Goal: Contribute content: Add original content to the website for others to see

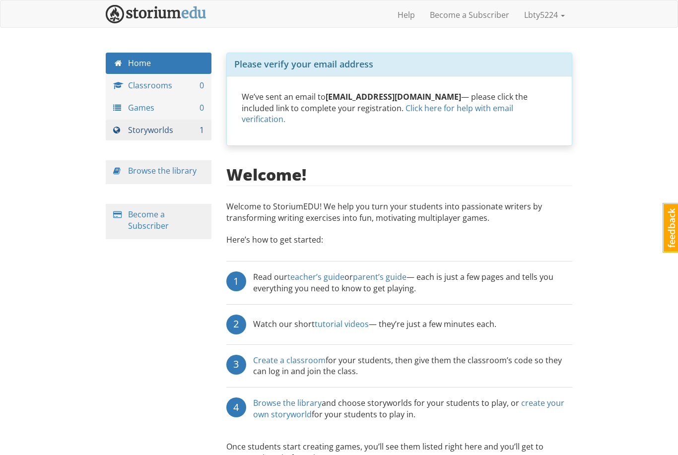
click at [137, 130] on link "Storyworlds 1" at bounding box center [159, 130] width 106 height 21
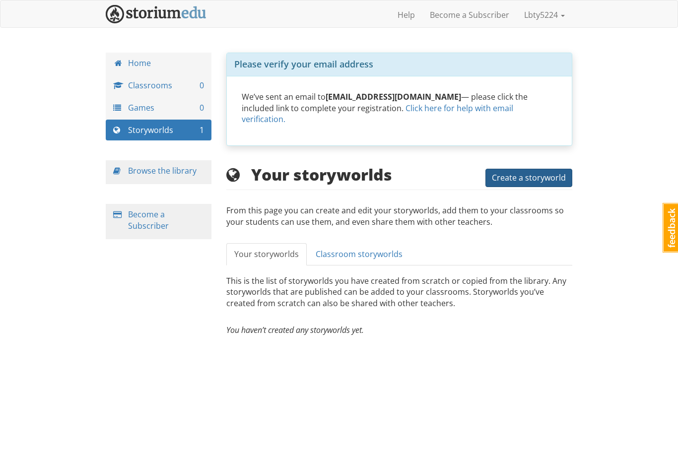
click at [515, 172] on button "Create a storyworld" at bounding box center [529, 178] width 87 height 18
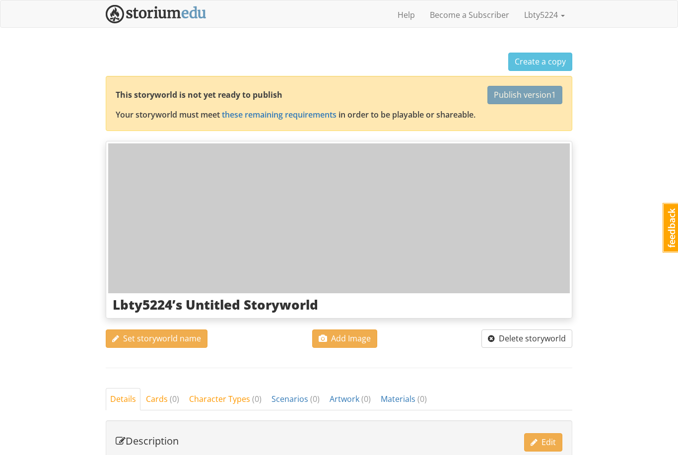
click at [475, 178] on div at bounding box center [339, 218] width 462 height 150
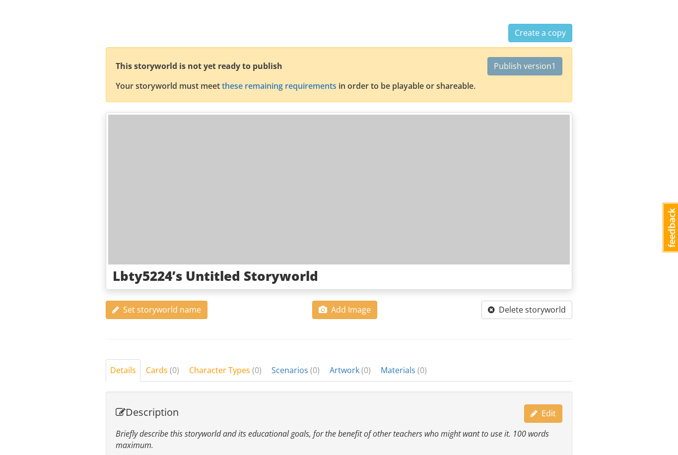
scroll to position [40, 0]
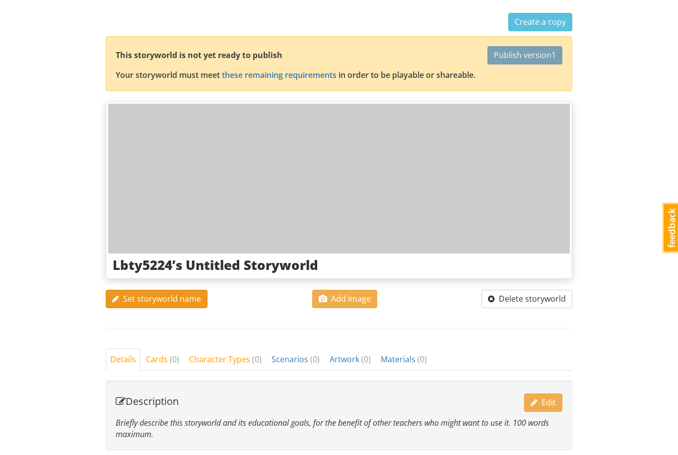
click at [125, 294] on span "Set storyworld name" at bounding box center [156, 298] width 89 height 11
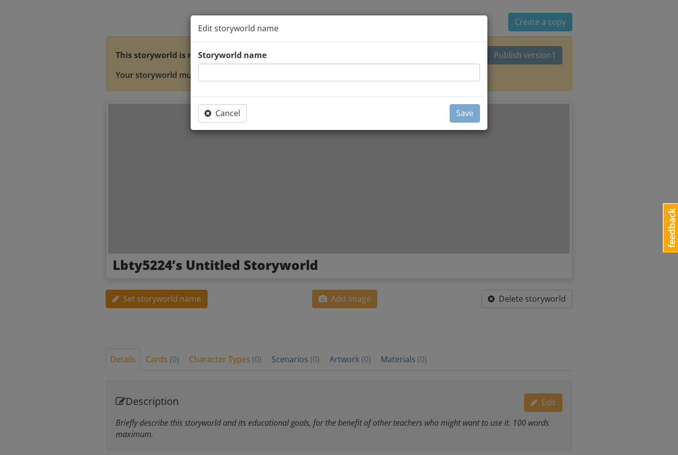
type input "E"
type input "Writers workshop"
click at [469, 108] on span "Save" at bounding box center [464, 113] width 17 height 11
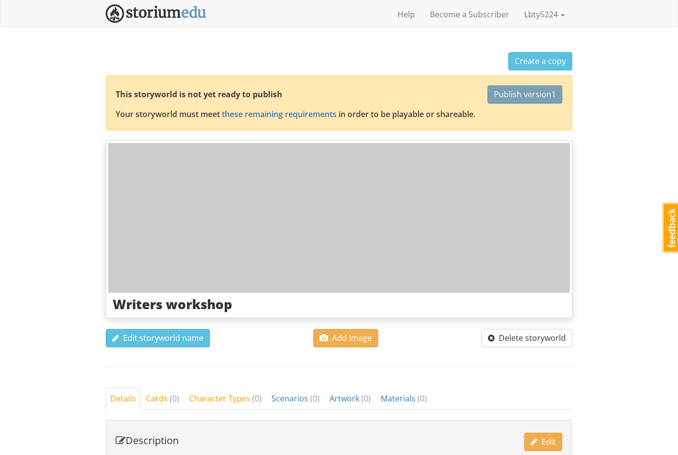
scroll to position [11, 0]
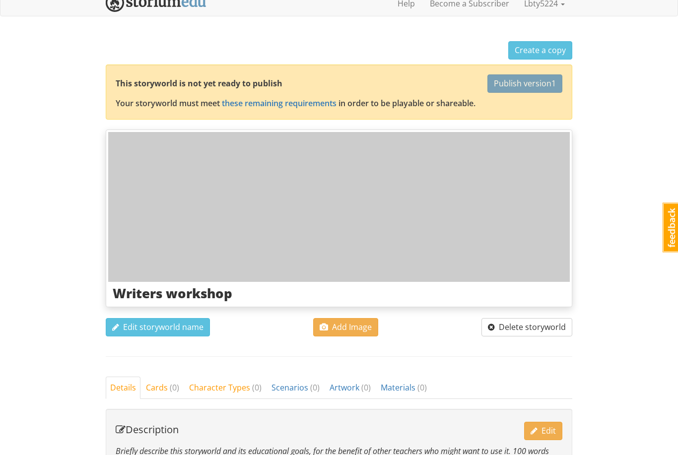
click at [522, 182] on div at bounding box center [339, 208] width 462 height 150
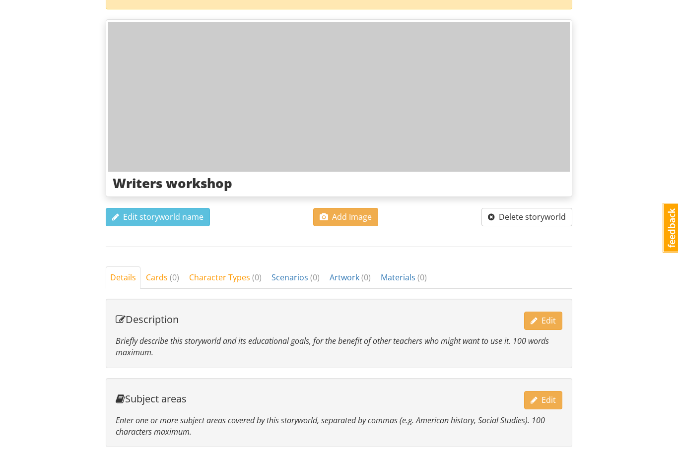
scroll to position [0, 0]
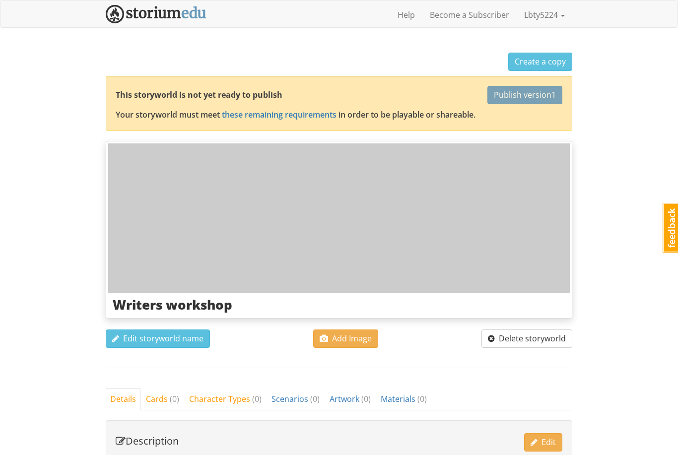
click at [485, 208] on div at bounding box center [339, 218] width 462 height 150
click at [546, 63] on span "Create a copy" at bounding box center [540, 61] width 51 height 11
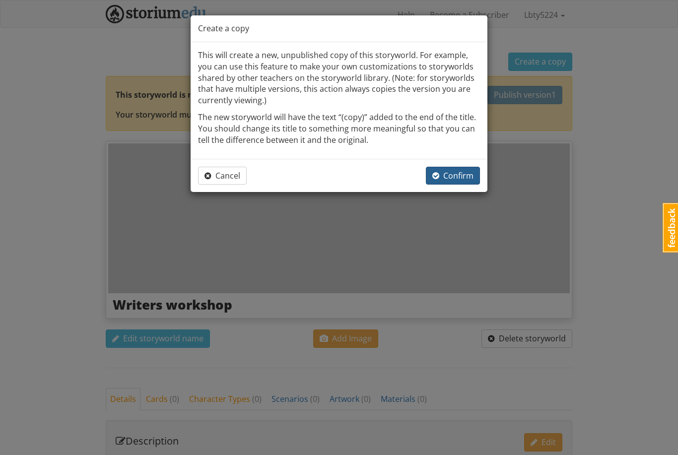
click at [464, 170] on span "Confirm" at bounding box center [452, 175] width 41 height 11
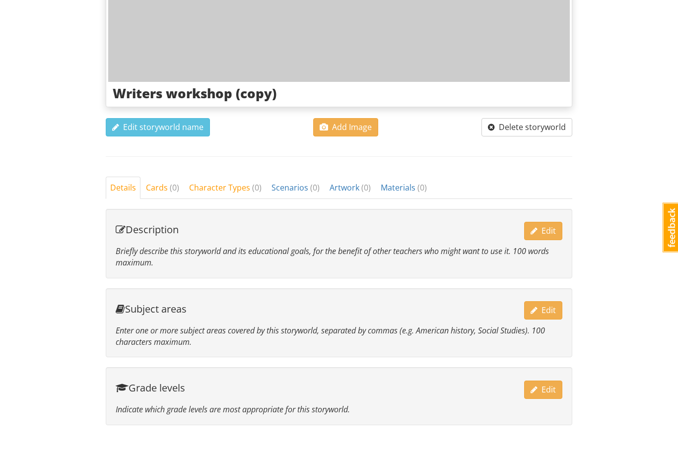
scroll to position [220, 0]
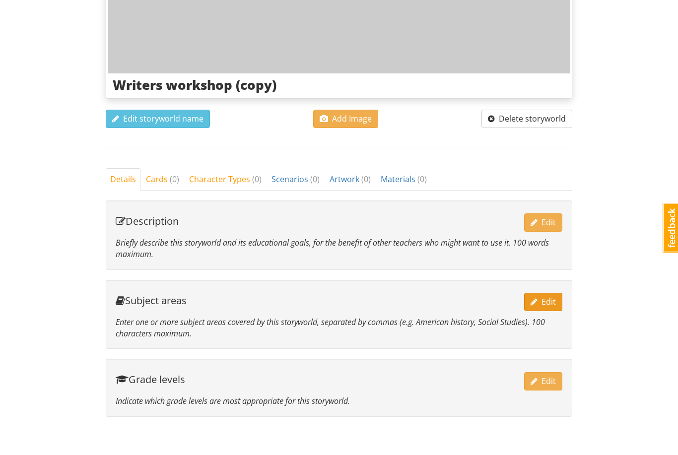
click at [542, 304] on span "Edit" at bounding box center [543, 301] width 25 height 11
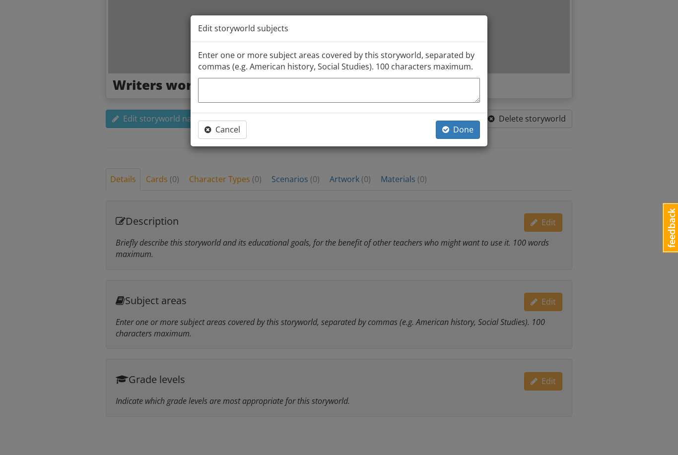
click at [559, 131] on div "Edit storyworld subjects Enter one or more subject areas covered by this storyw…" at bounding box center [339, 227] width 678 height 455
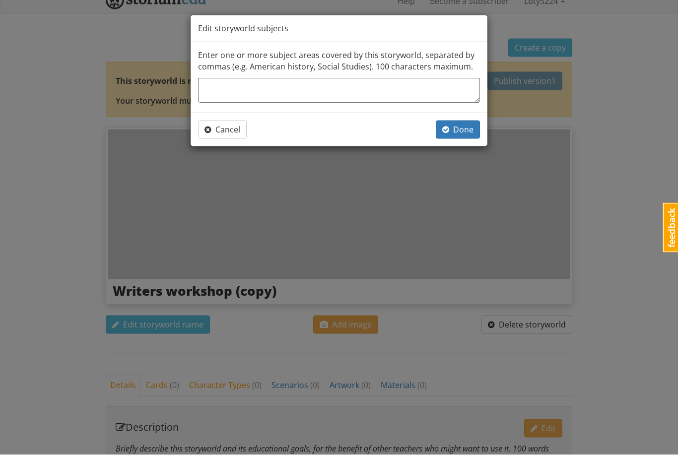
scroll to position [0, 0]
